Goal: Information Seeking & Learning: Understand process/instructions

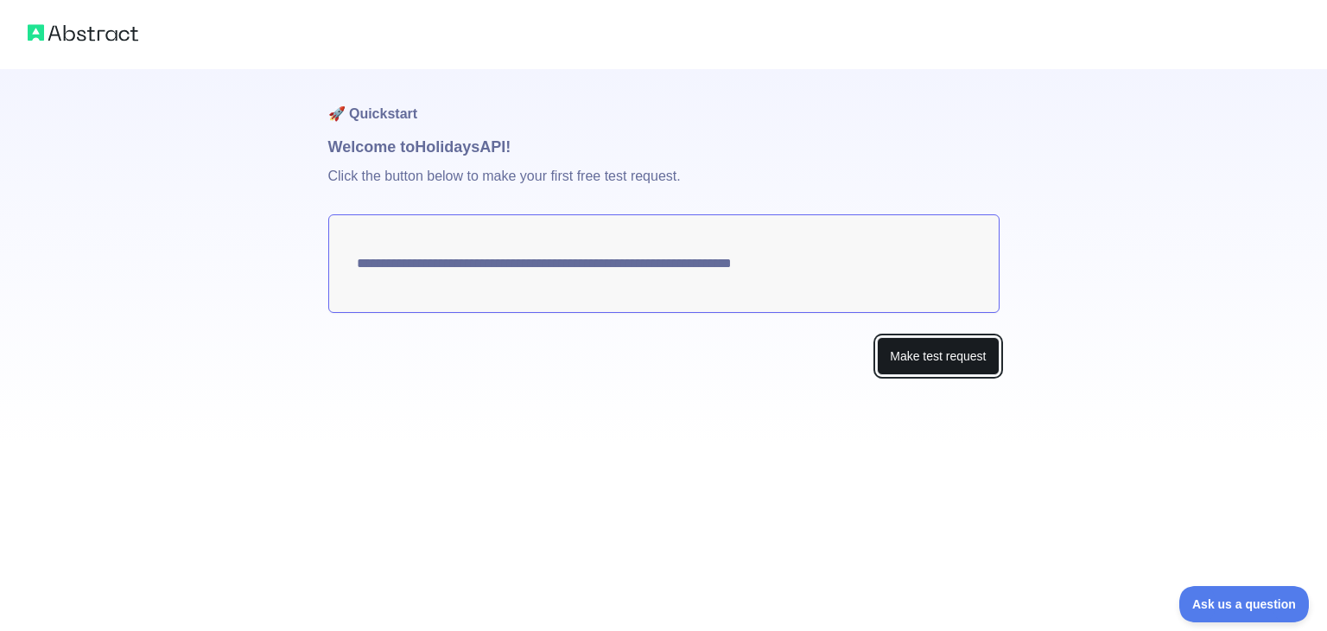
click at [910, 351] on button "Make test request" at bounding box center [938, 356] width 122 height 39
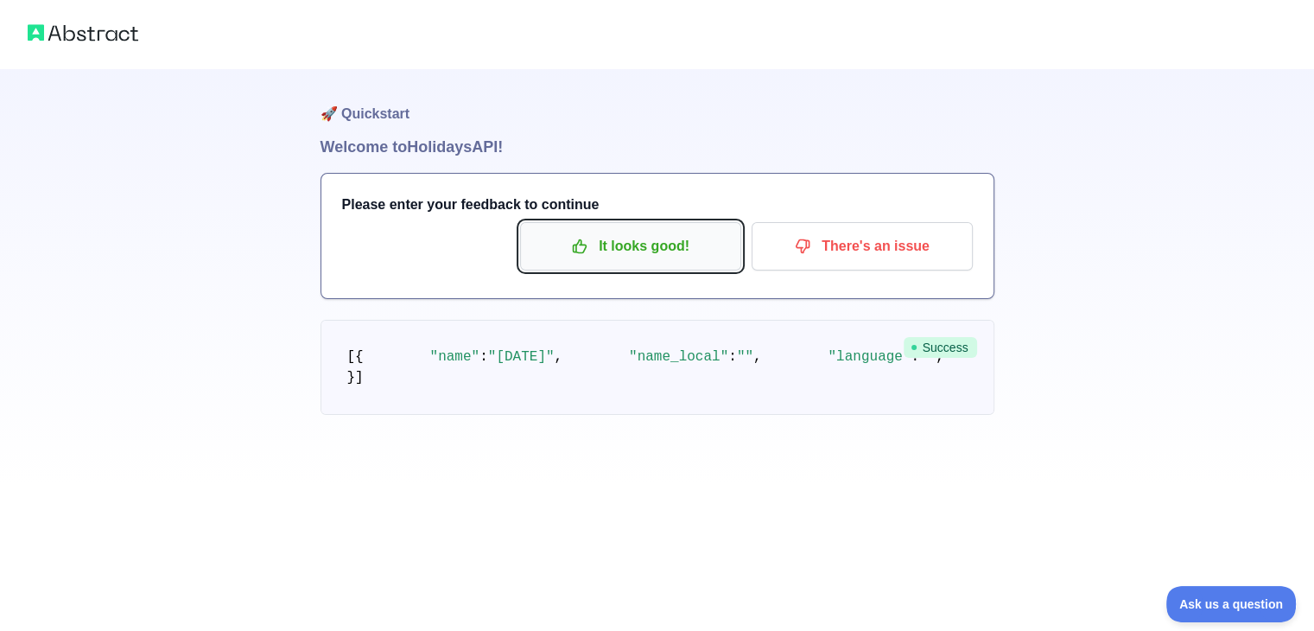
click at [628, 251] on p "It looks good!" at bounding box center [630, 245] width 195 height 29
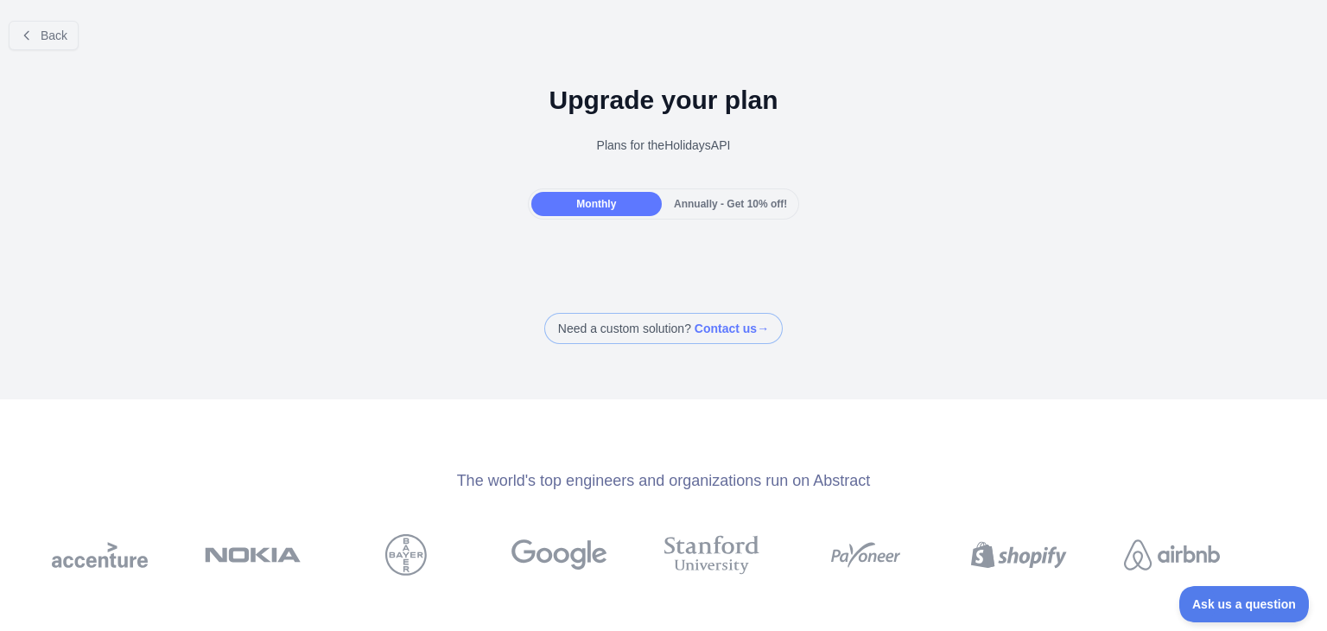
click at [701, 193] on div "Annually - Get 10% off!" at bounding box center [730, 204] width 130 height 24
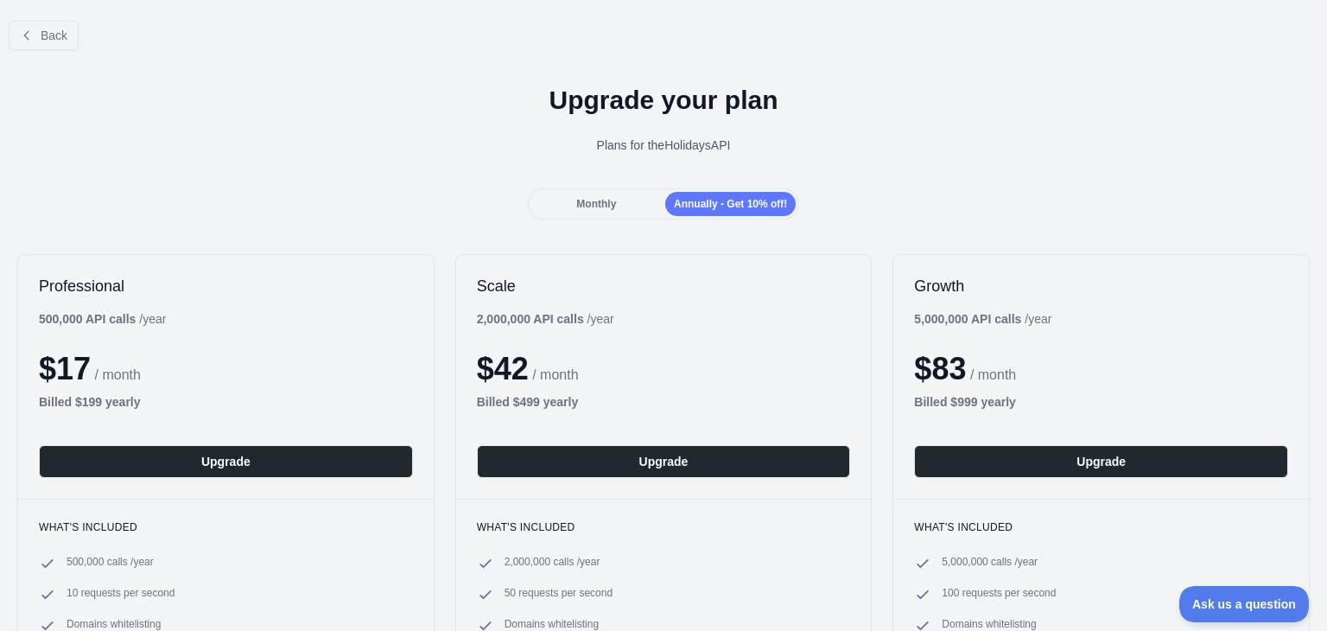
click at [576, 201] on span "Monthly" at bounding box center [596, 204] width 40 height 12
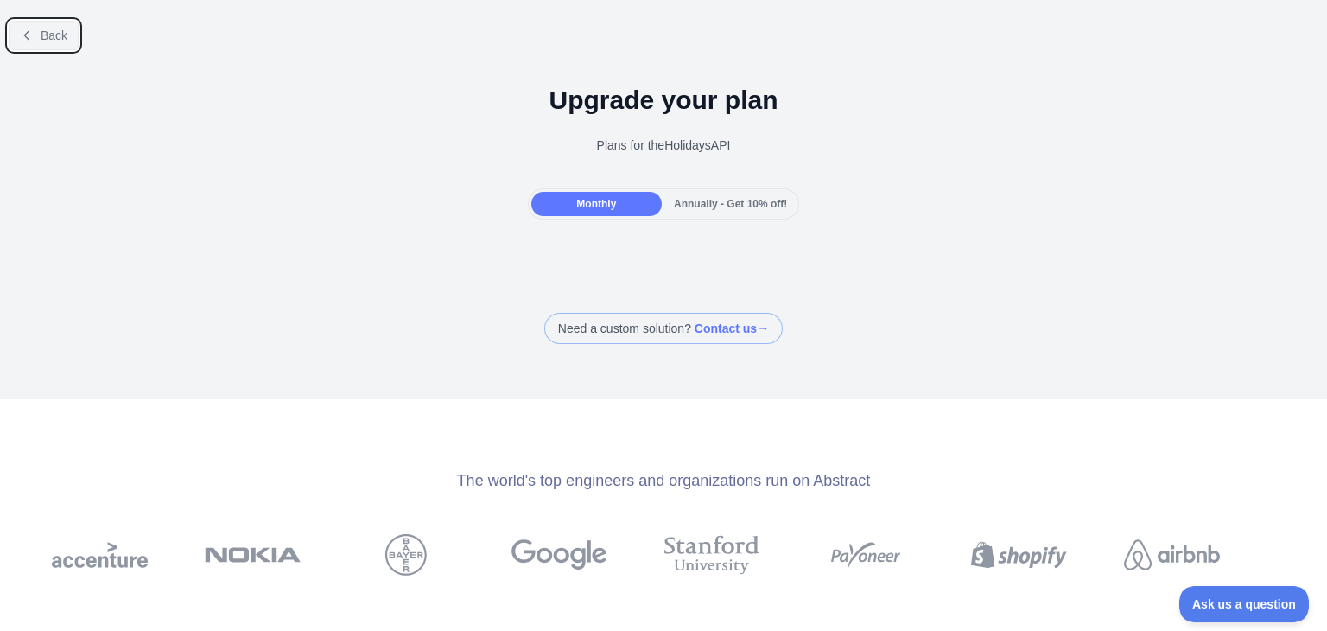
click at [32, 35] on icon at bounding box center [27, 36] width 14 height 14
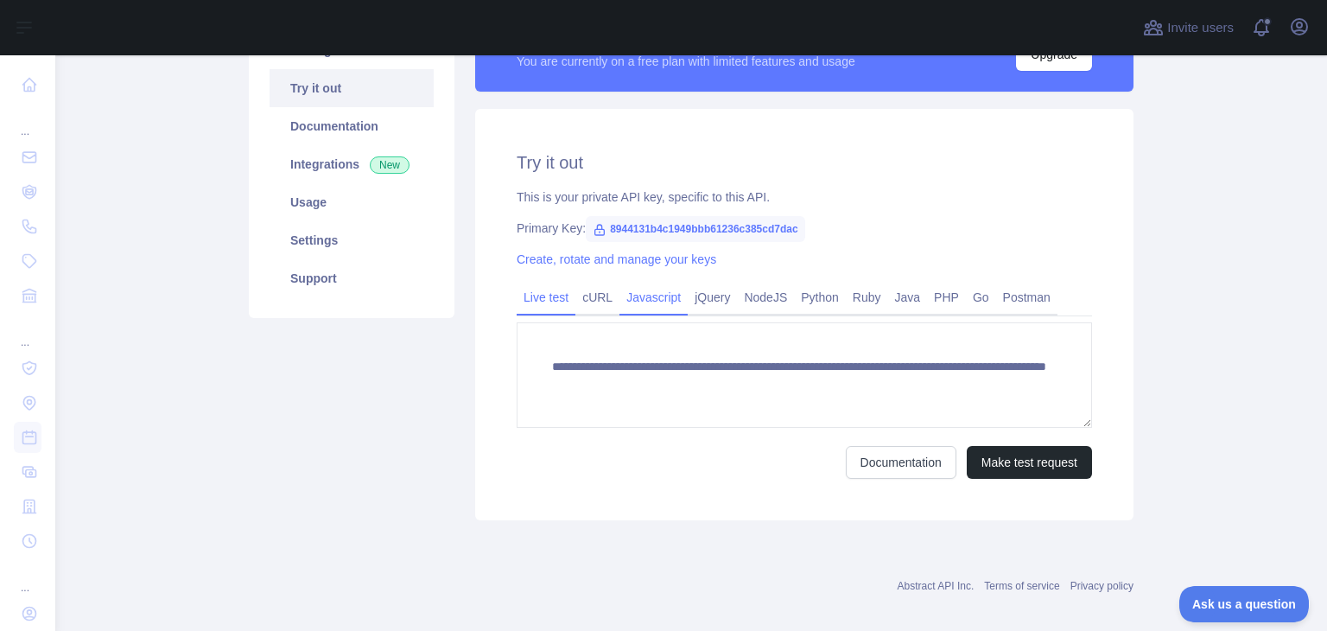
click at [653, 301] on link "Javascript" at bounding box center [653, 297] width 68 height 28
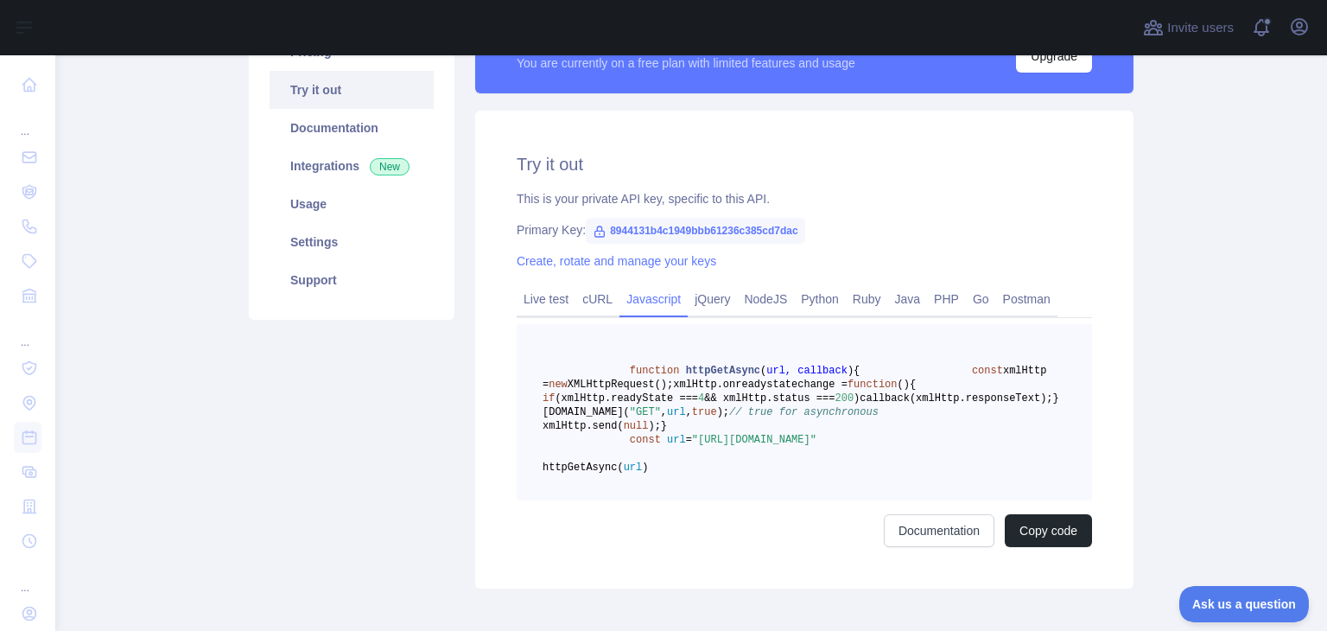
scroll to position [167, 0]
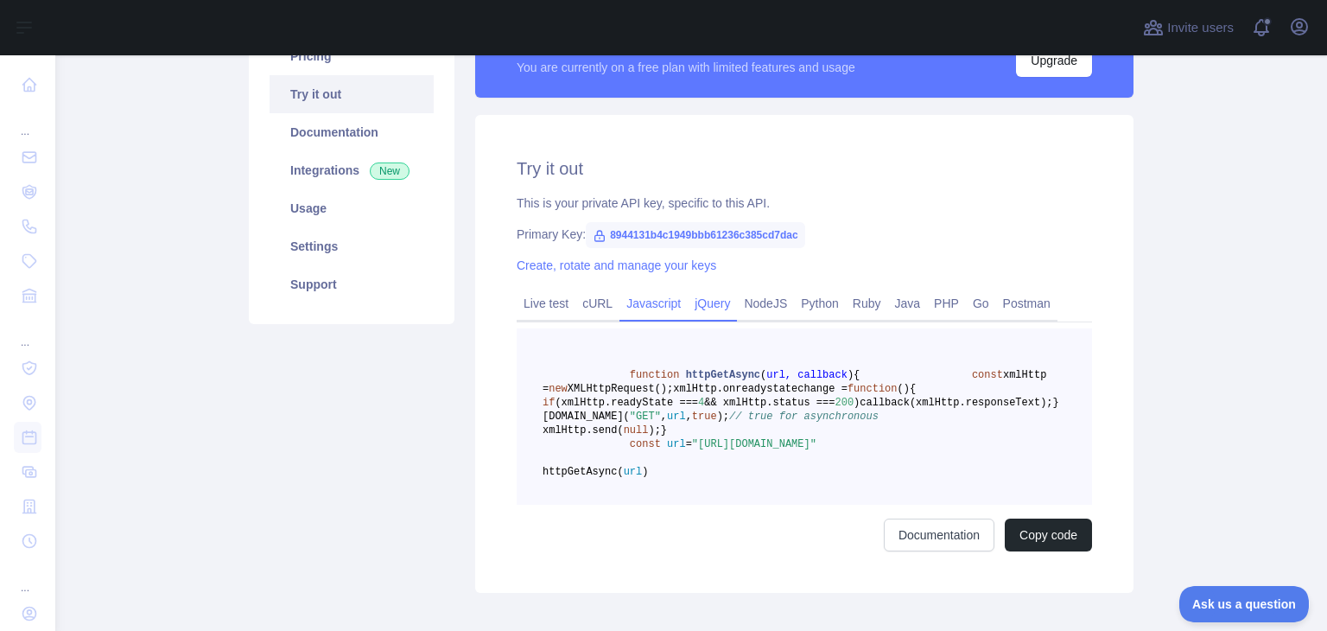
click at [708, 295] on link "jQuery" at bounding box center [712, 303] width 49 height 28
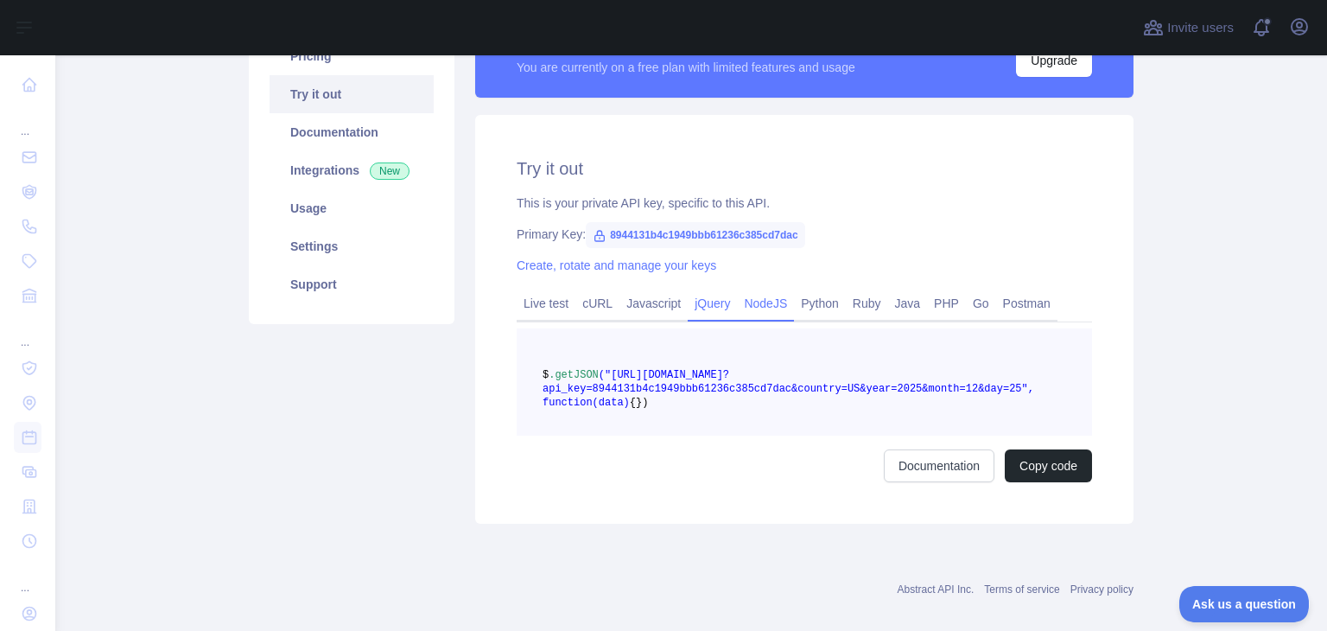
click at [758, 302] on link "NodeJS" at bounding box center [765, 303] width 57 height 28
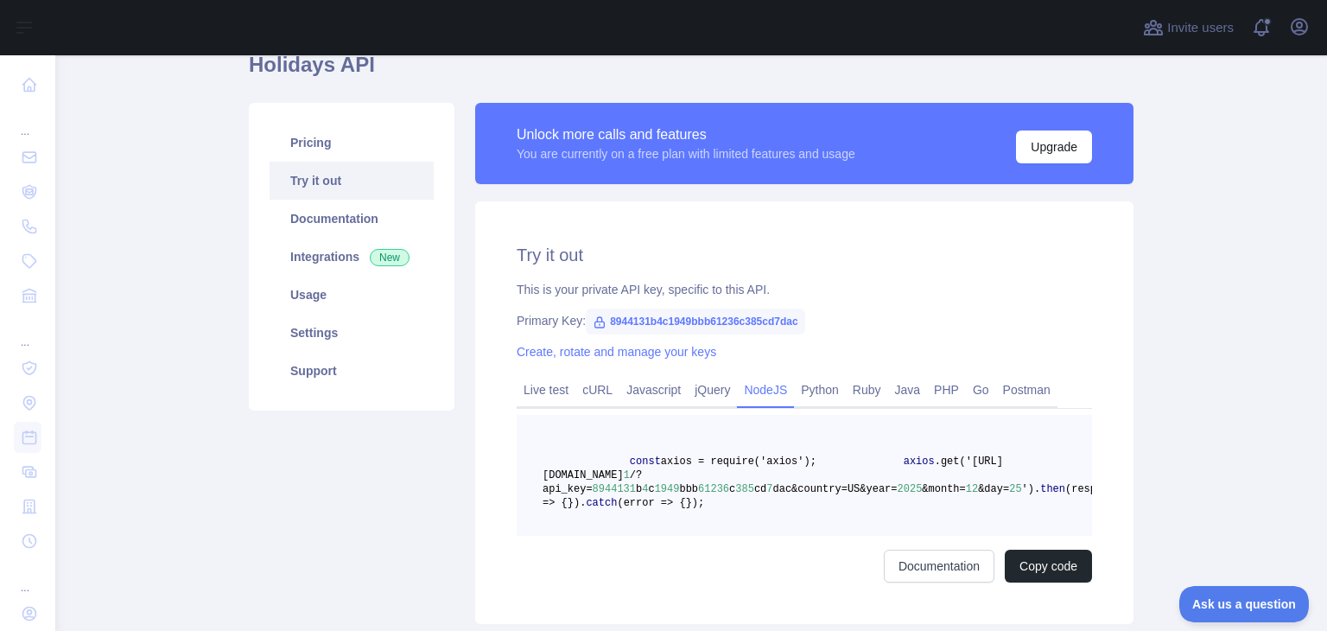
scroll to position [70, 0]
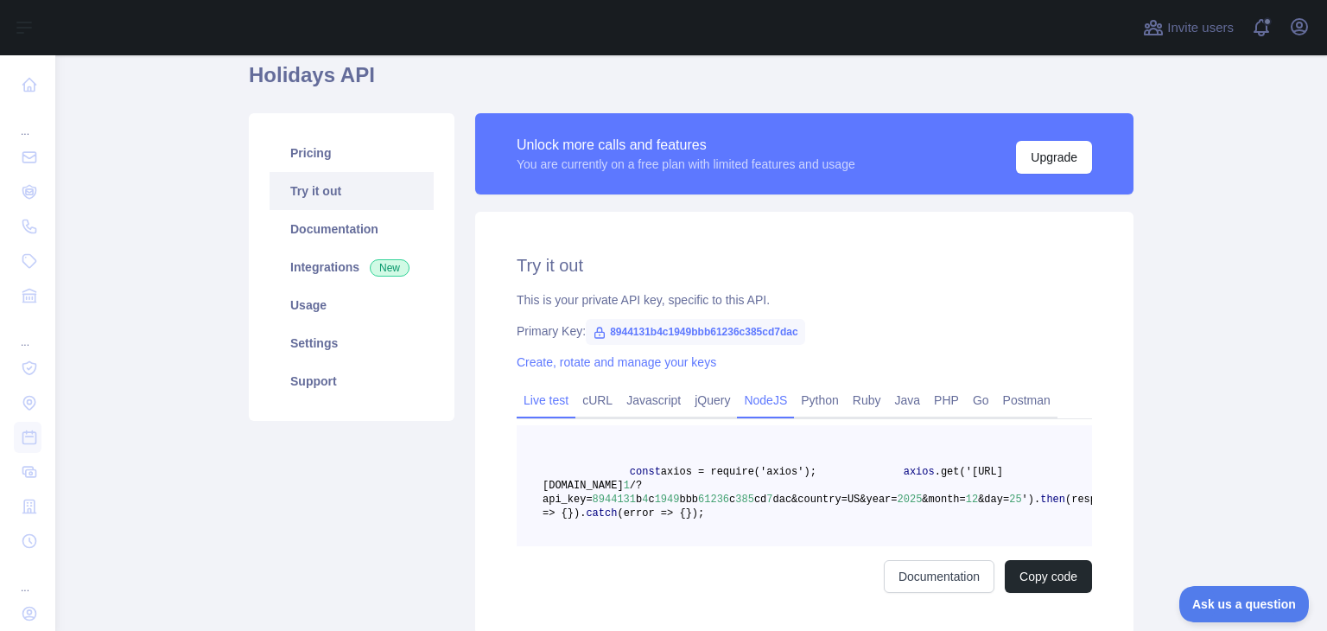
click at [539, 396] on link "Live test" at bounding box center [546, 400] width 59 height 28
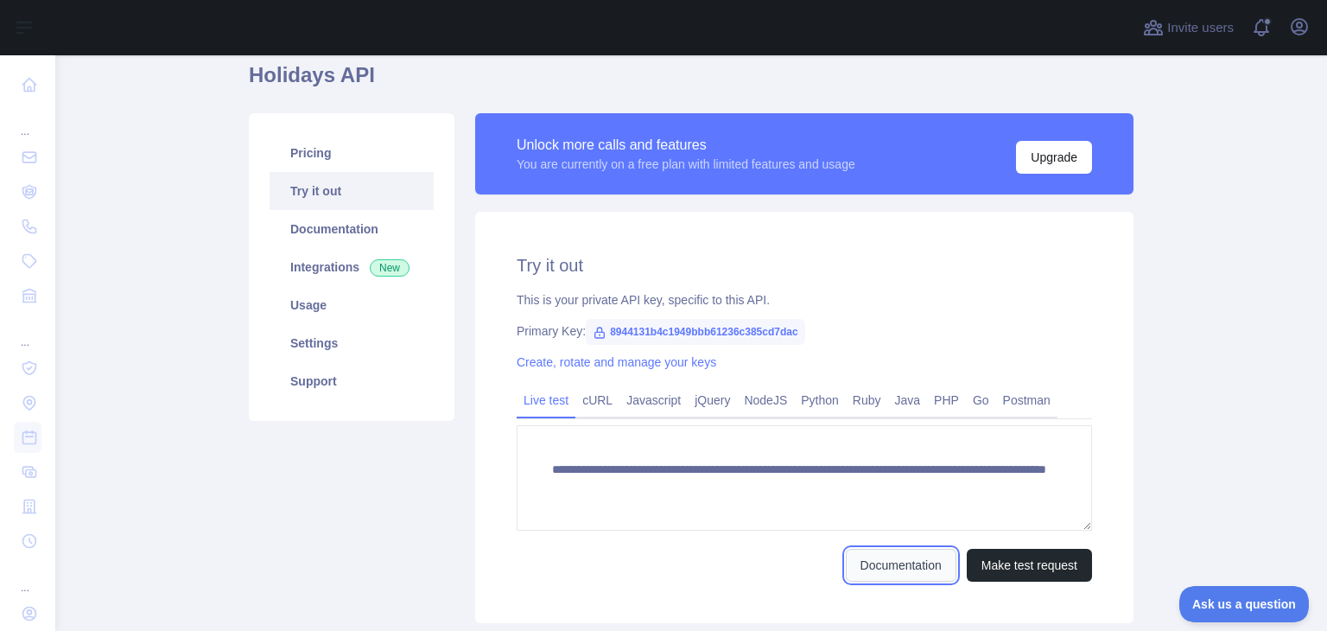
click at [865, 556] on link "Documentation" at bounding box center [901, 565] width 111 height 33
